Goal: Navigation & Orientation: Find specific page/section

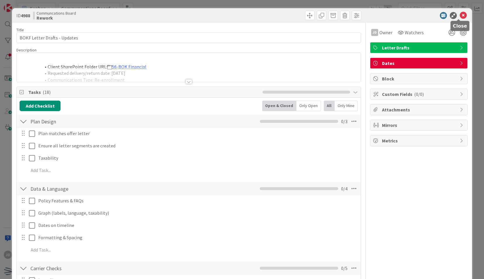
click at [460, 14] on icon at bounding box center [463, 15] width 7 height 7
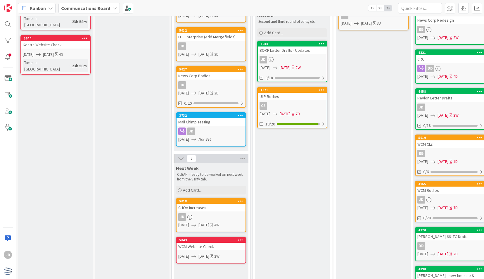
scroll to position [164, 0]
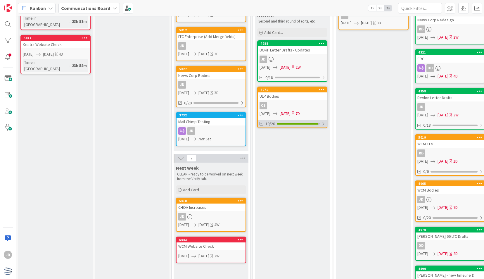
click at [322, 125] on div at bounding box center [323, 123] width 4 height 5
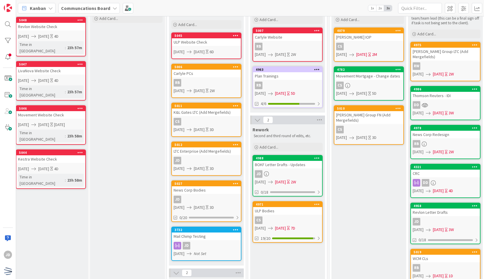
scroll to position [143, 5]
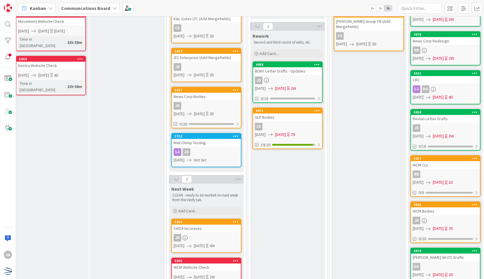
click at [288, 114] on div "ULP Bodies" at bounding box center [287, 117] width 69 height 8
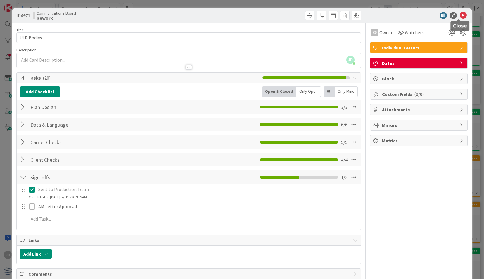
click at [460, 14] on icon at bounding box center [463, 15] width 7 height 7
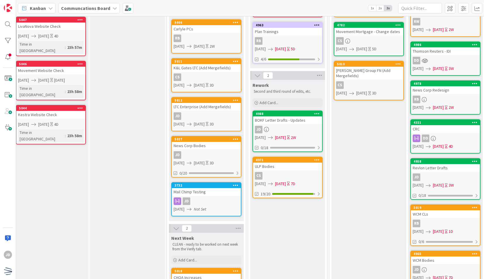
scroll to position [93, 5]
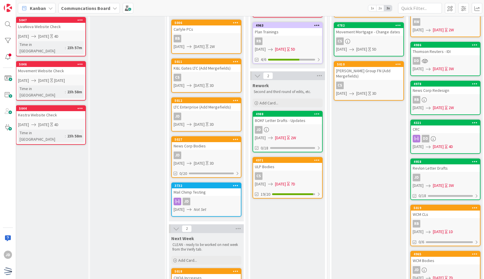
click at [214, 105] on div "LTC Enterprise (Add Mergefields)" at bounding box center [206, 107] width 69 height 8
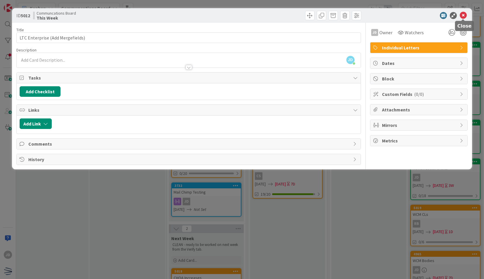
click at [460, 15] on icon at bounding box center [463, 15] width 7 height 7
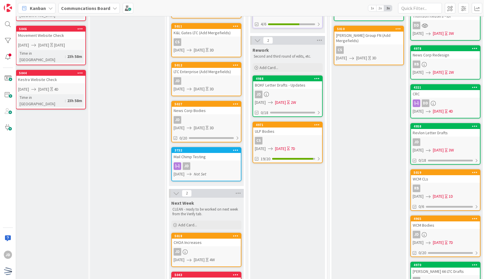
scroll to position [135, 5]
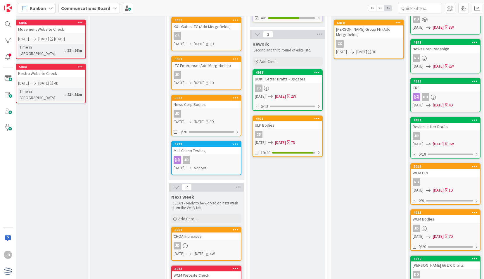
click at [197, 154] on div "Mail Chimp Testing" at bounding box center [206, 151] width 69 height 8
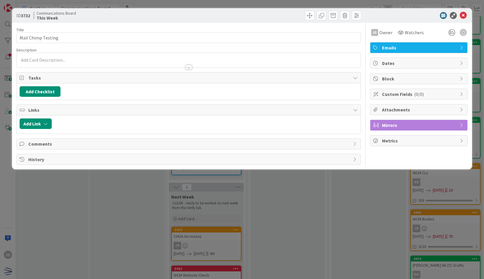
click at [407, 122] on span "Mirrors" at bounding box center [419, 125] width 75 height 7
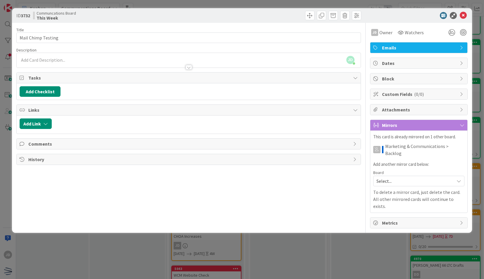
click at [407, 122] on span "Mirrors" at bounding box center [419, 125] width 75 height 7
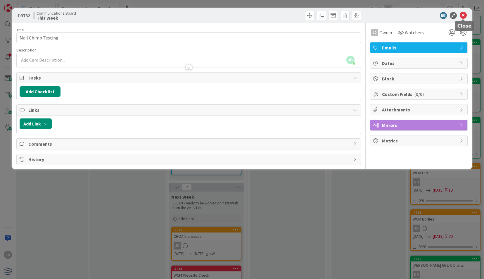
click at [463, 16] on icon at bounding box center [463, 15] width 7 height 7
